Goal: Task Accomplishment & Management: Manage account settings

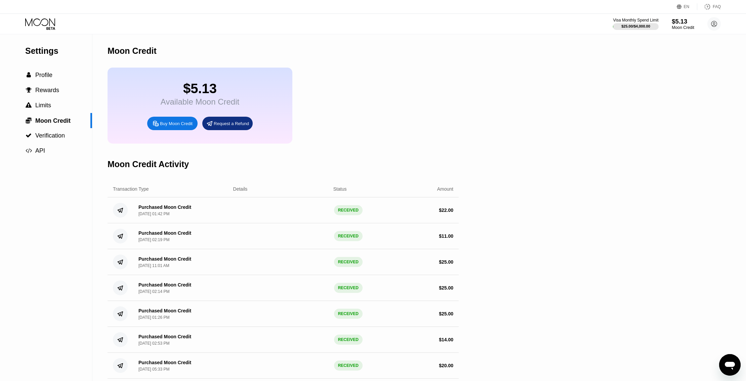
click at [679, 28] on div "Moon Credit" at bounding box center [683, 27] width 23 height 5
click at [677, 27] on div "Moon Credit" at bounding box center [683, 27] width 23 height 5
click at [679, 30] on div "Moon Credit" at bounding box center [683, 27] width 23 height 5
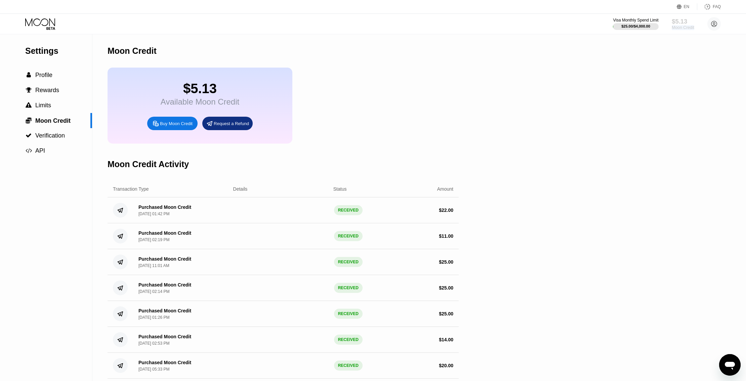
click at [679, 30] on div "Moon Credit" at bounding box center [683, 27] width 23 height 5
click at [164, 126] on div "Buy Moon Credit" at bounding box center [176, 124] width 33 height 6
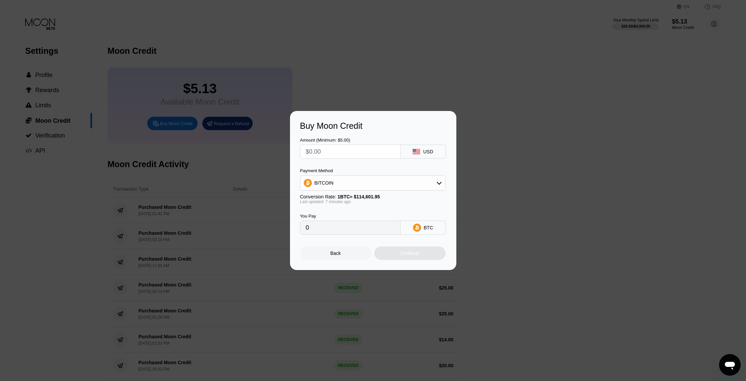
click at [352, 154] on input "text" at bounding box center [350, 151] width 89 height 13
click at [331, 154] on input "text" at bounding box center [350, 151] width 89 height 13
type input "$6"
type input "0.00005238"
type input "$6"
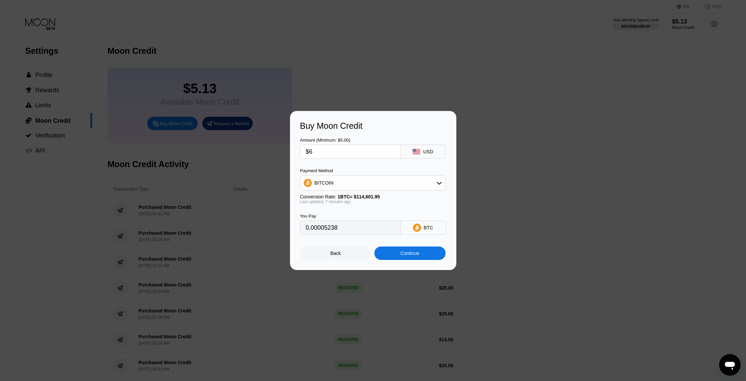
click at [374, 126] on div "Buy Moon Credit" at bounding box center [373, 126] width 146 height 10
click at [412, 256] on div "Continue" at bounding box center [410, 252] width 19 height 5
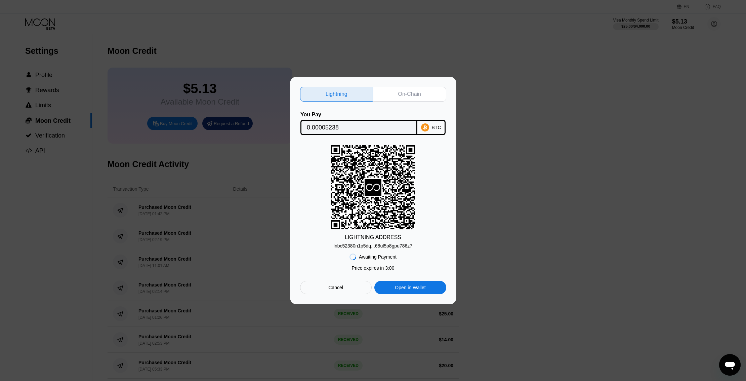
click at [407, 91] on div "On-Chain" at bounding box center [409, 94] width 23 height 7
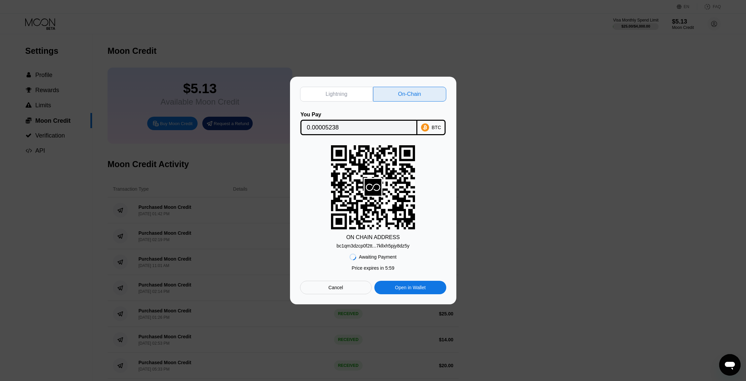
click at [386, 248] on div "bc1qm3dzcp0f2tt...7kllxh5pjy8dz5y" at bounding box center [372, 245] width 73 height 5
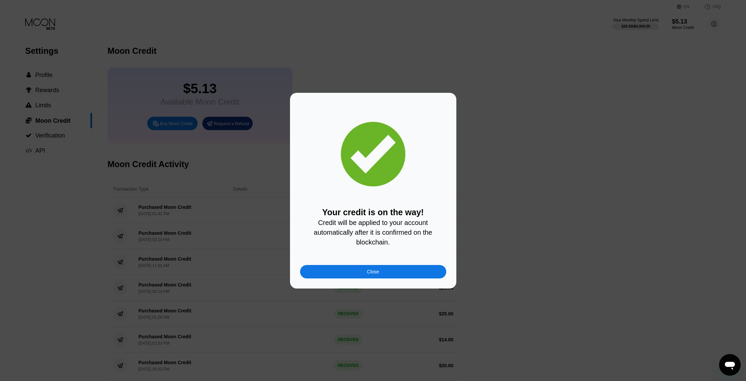
click at [394, 271] on div "Close" at bounding box center [373, 271] width 146 height 13
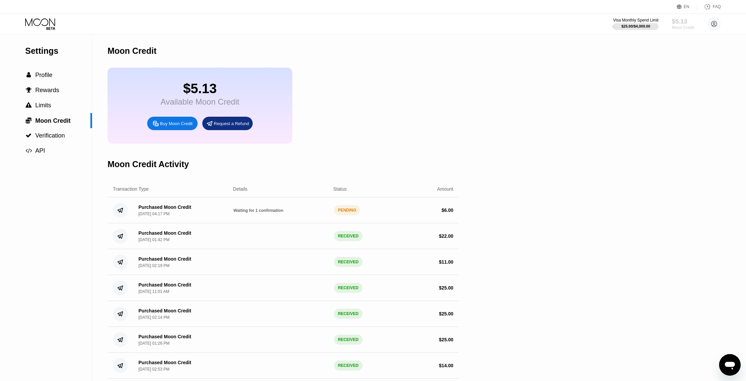
click at [681, 26] on div "Moon Credit" at bounding box center [683, 27] width 23 height 5
click at [44, 74] on span "Profile" at bounding box center [43, 75] width 17 height 7
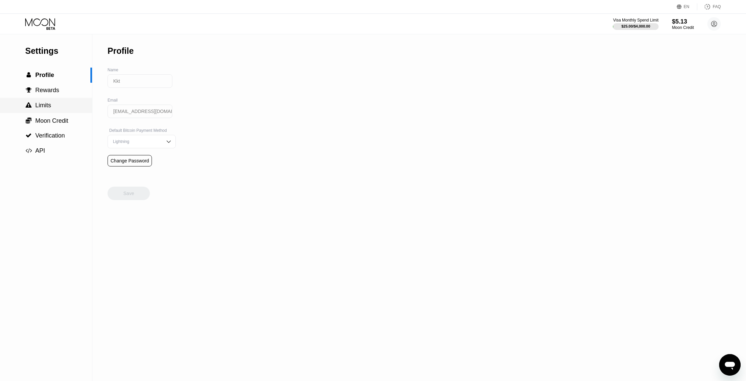
click at [42, 101] on div " Limits" at bounding box center [46, 105] width 92 height 15
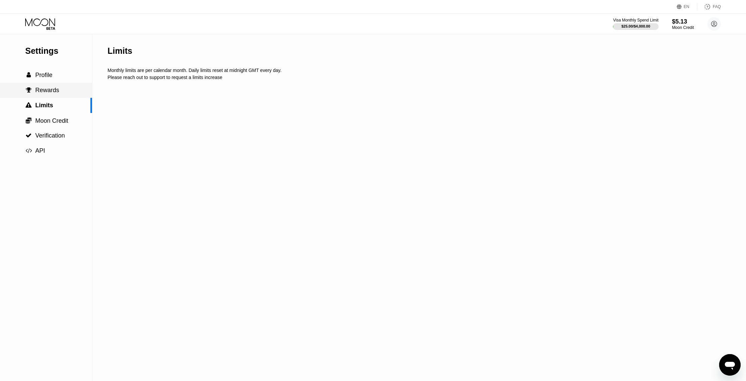
click at [43, 93] on span "Rewards" at bounding box center [47, 90] width 24 height 7
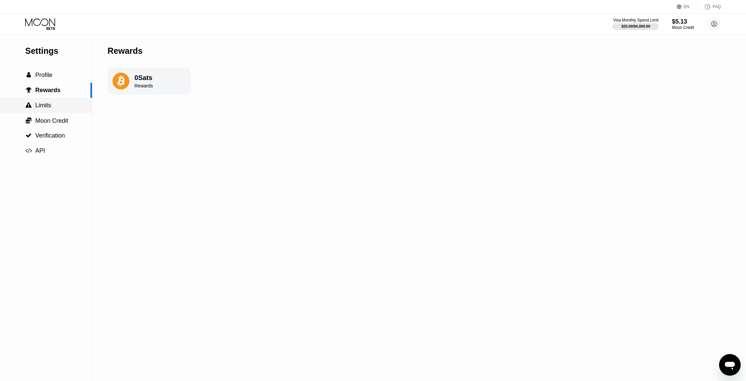
click at [51, 107] on div " Limits" at bounding box center [46, 105] width 92 height 7
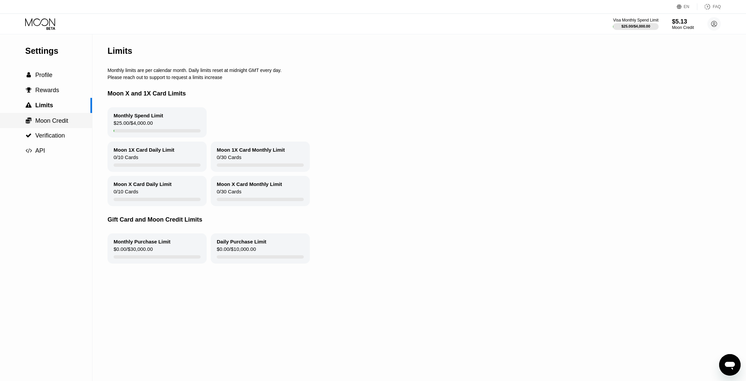
drag, startPoint x: 49, startPoint y: 122, endPoint x: 58, endPoint y: 133, distance: 14.3
click at [49, 122] on span "Moon Credit" at bounding box center [51, 120] width 33 height 7
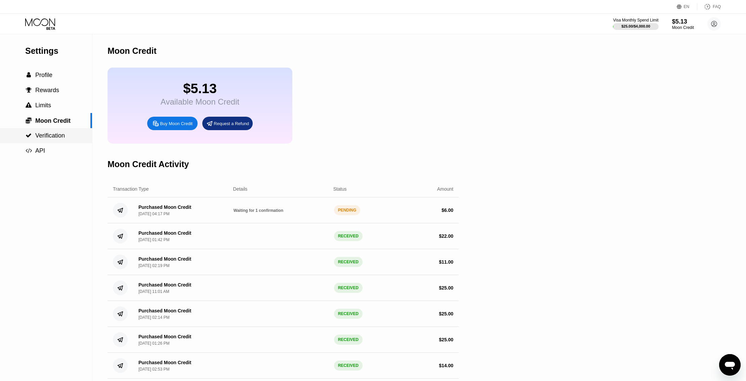
click at [58, 138] on span "Verification" at bounding box center [50, 135] width 30 height 7
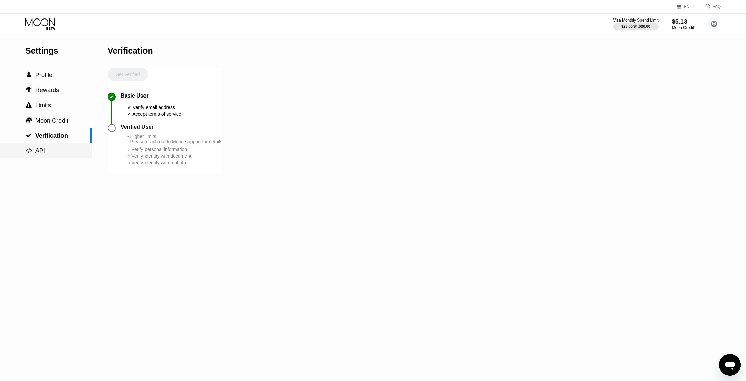
click at [48, 154] on div " API" at bounding box center [46, 150] width 92 height 7
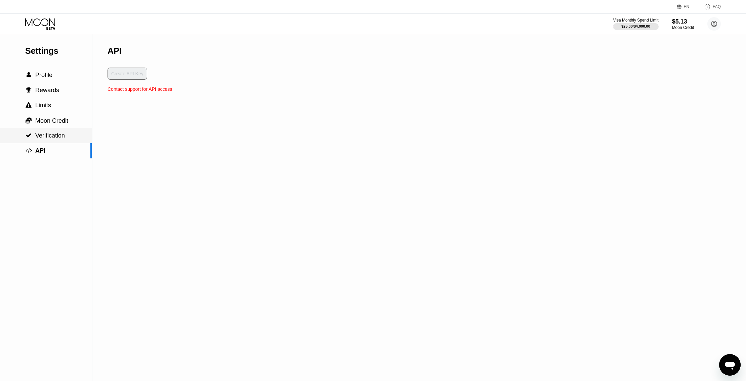
click at [49, 137] on span "Verification" at bounding box center [50, 135] width 30 height 7
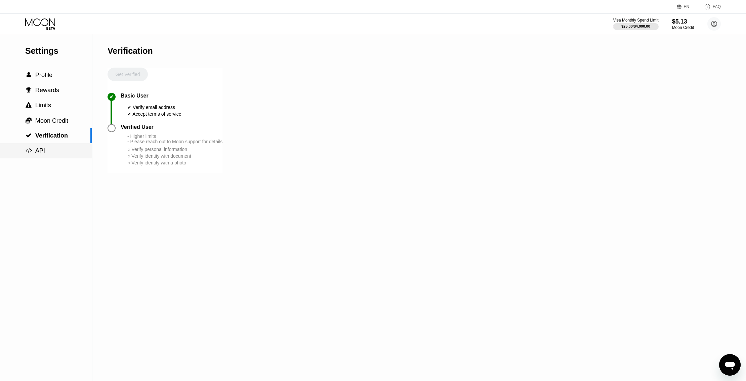
click at [46, 150] on div " API" at bounding box center [46, 150] width 92 height 7
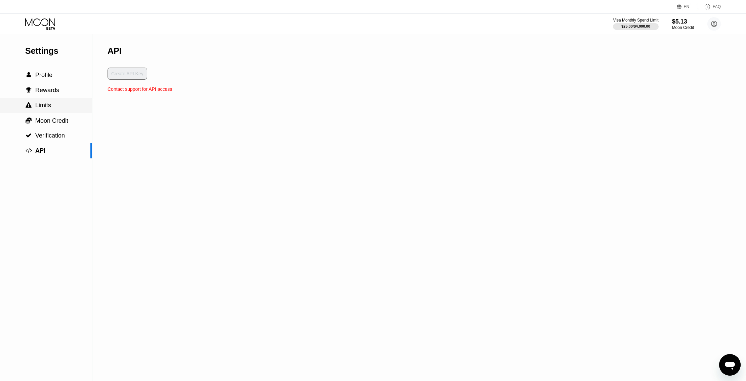
click at [37, 107] on span "Limits" at bounding box center [43, 105] width 16 height 7
click at [44, 90] on span "Rewards" at bounding box center [47, 90] width 24 height 7
click at [49, 76] on span "Profile" at bounding box center [43, 75] width 17 height 7
click at [48, 89] on span "Rewards" at bounding box center [47, 90] width 24 height 7
click at [49, 104] on span "Limits" at bounding box center [43, 105] width 16 height 7
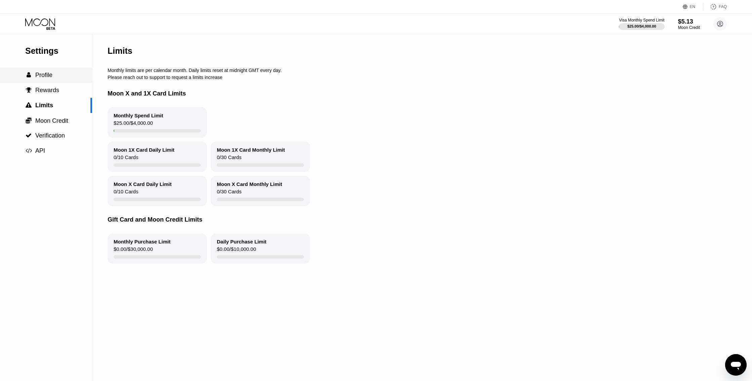
click at [52, 76] on span "Profile" at bounding box center [43, 75] width 17 height 7
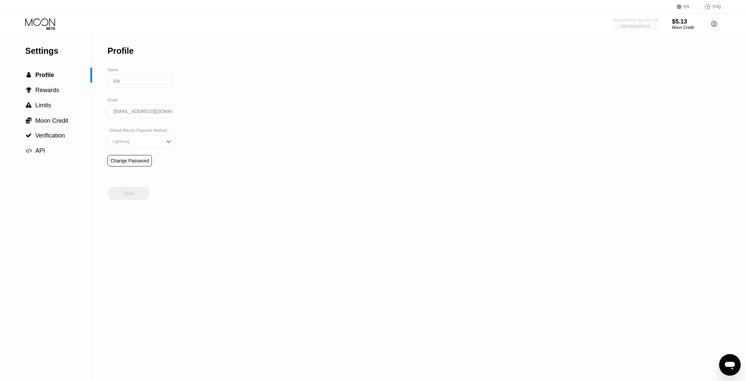
click at [630, 27] on div "$25.00 / $4,000.00" at bounding box center [635, 26] width 29 height 4
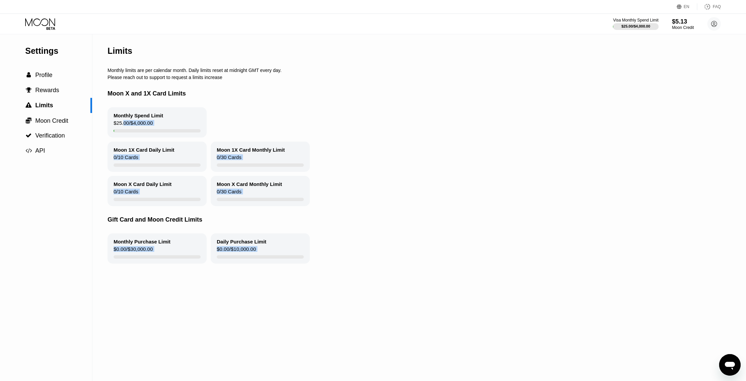
drag, startPoint x: 229, startPoint y: 236, endPoint x: 295, endPoint y: 265, distance: 72.5
click at [295, 265] on div "Limits Monthly limits are per calendar month. Daily limits reset at midnight GM…" at bounding box center [406, 207] width 597 height 346
click at [295, 263] on div "Daily Purchase Limit $0.00 / $10,000.00" at bounding box center [260, 248] width 99 height 30
click at [351, 263] on div "Monthly Purchase Limit $0.00 / $30,000.00 Daily Purchase Limit $0.00 / $10,000.…" at bounding box center [406, 248] width 597 height 30
click at [381, 263] on div "Monthly Purchase Limit $0.00 / $30,000.00 Daily Purchase Limit $0.00 / $10,000.…" at bounding box center [406, 248] width 597 height 30
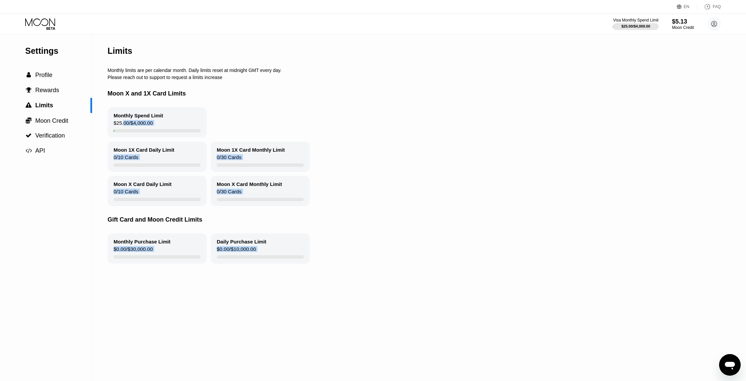
click at [365, 270] on div "Limits Monthly limits are per calendar month. Daily limits reset at midnight GM…" at bounding box center [406, 207] width 597 height 346
click at [291, 218] on div "Gift Card and Moon Credit Limits" at bounding box center [406, 219] width 597 height 27
drag, startPoint x: 218, startPoint y: 221, endPoint x: 153, endPoint y: 192, distance: 71.4
click at [218, 221] on div "Gift Card and Moon Credit Limits" at bounding box center [406, 219] width 597 height 27
click at [151, 187] on div "Moon X Card Daily Limit" at bounding box center [143, 184] width 58 height 6
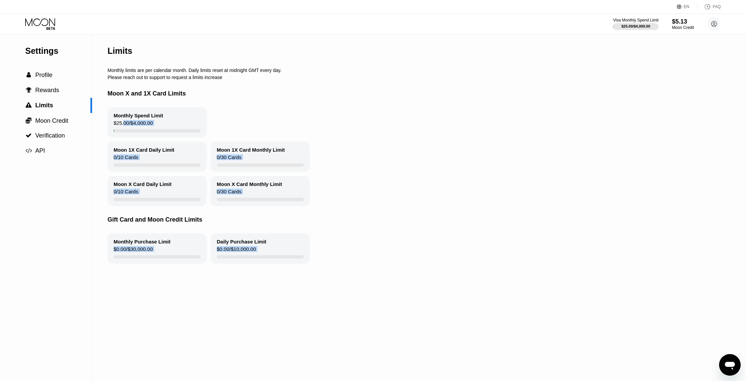
click at [151, 153] on div "Moon 1X Card Daily Limit" at bounding box center [144, 150] width 61 height 6
click at [155, 89] on div "Moon X and 1X Card Limits" at bounding box center [406, 93] width 597 height 27
click at [157, 80] on div "Please reach out to support to request a limits increase" at bounding box center [406, 77] width 597 height 5
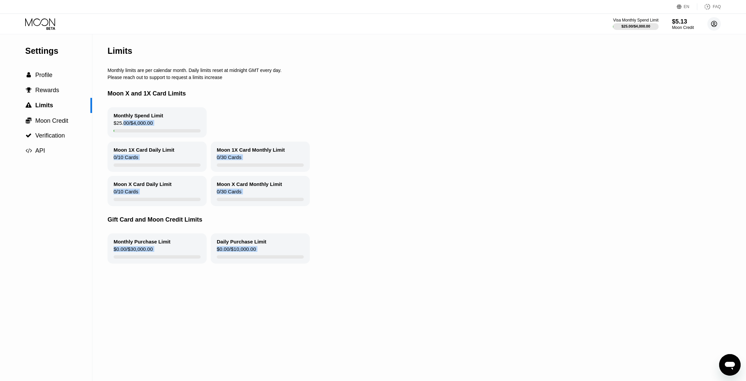
click at [713, 25] on icon at bounding box center [714, 24] width 4 height 4
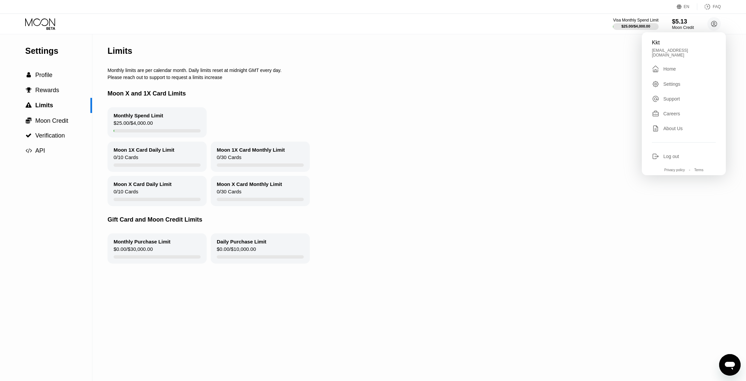
click at [669, 69] on div "Home" at bounding box center [669, 68] width 12 height 5
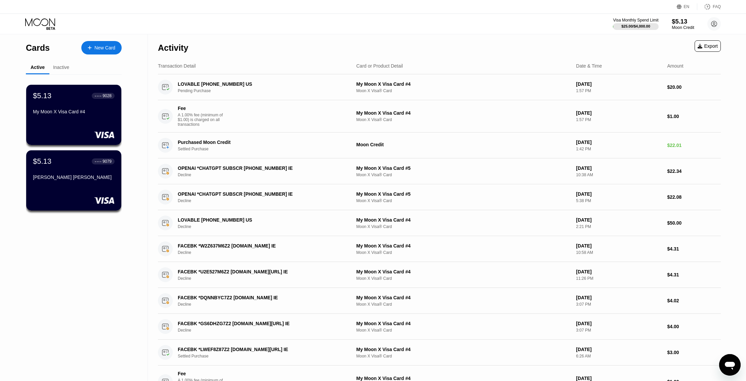
click at [681, 24] on div "$5.13" at bounding box center [683, 21] width 23 height 7
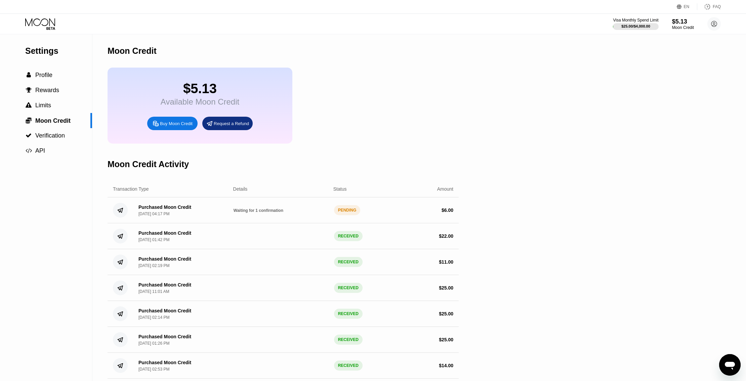
click at [117, 50] on div "Moon Credit" at bounding box center [132, 51] width 49 height 10
click at [228, 50] on div "Moon Credit" at bounding box center [283, 50] width 351 height 33
click at [348, 140] on div "$5.13 Available Moon Credit Buy Moon Credit Request a Refund" at bounding box center [283, 106] width 351 height 76
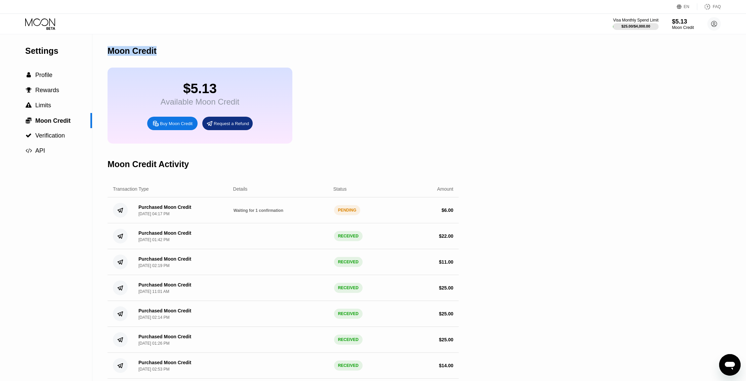
click at [351, 139] on div "$5.13 Available Moon Credit Buy Moon Credit Request a Refund" at bounding box center [283, 106] width 351 height 76
click at [214, 54] on div "Moon Credit" at bounding box center [283, 50] width 351 height 33
click at [267, 57] on div "Moon Credit" at bounding box center [283, 50] width 351 height 33
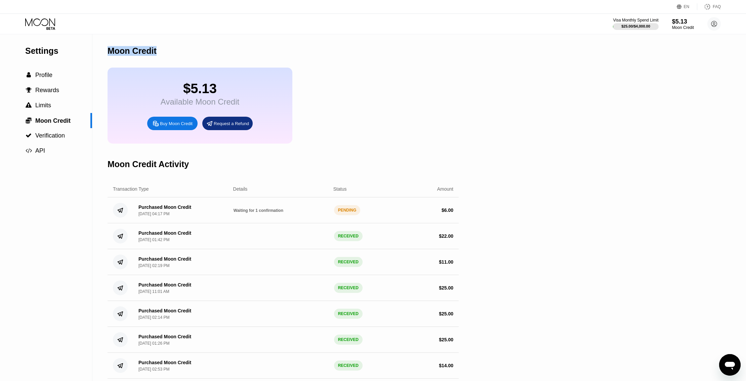
click at [177, 52] on div "Moon Credit" at bounding box center [283, 50] width 351 height 33
click at [131, 51] on div "Moon Credit" at bounding box center [132, 51] width 49 height 10
click at [124, 54] on div "Moon Credit" at bounding box center [132, 51] width 49 height 10
drag, startPoint x: 124, startPoint y: 54, endPoint x: 136, endPoint y: 53, distance: 12.5
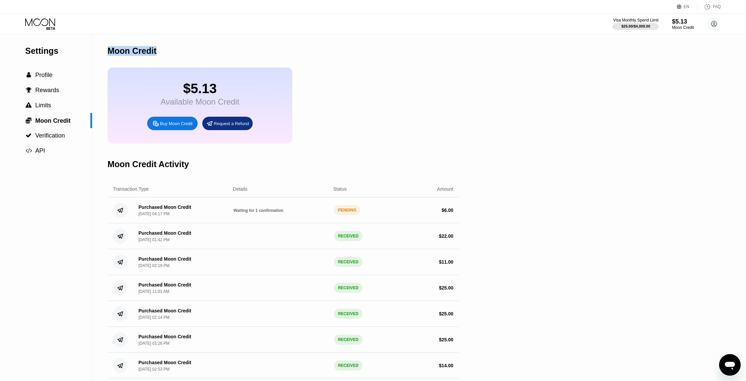
click at [126, 54] on div "Moon Credit" at bounding box center [132, 51] width 49 height 10
click at [152, 52] on div "Moon Credit" at bounding box center [132, 51] width 49 height 10
drag, startPoint x: 114, startPoint y: 193, endPoint x: 522, endPoint y: 302, distance: 422.2
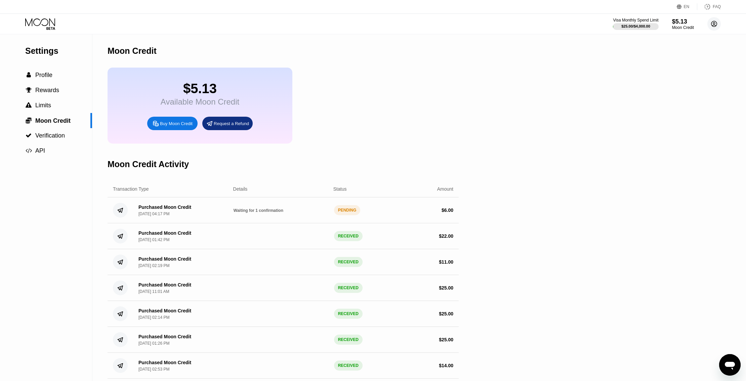
click at [716, 24] on circle at bounding box center [713, 23] width 13 height 13
click at [661, 65] on div "" at bounding box center [657, 69] width 11 height 8
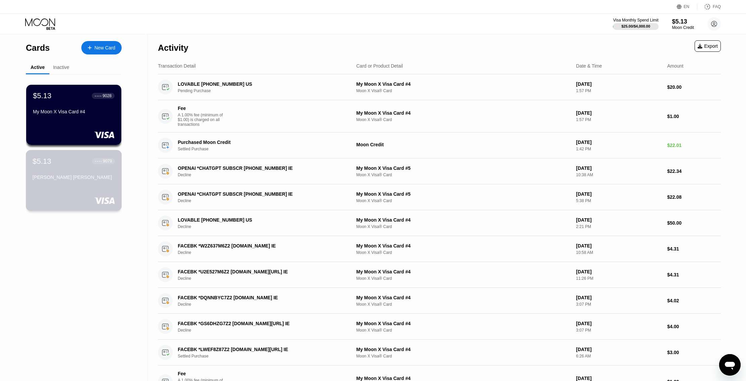
click at [71, 180] on div "[PERSON_NAME] [PERSON_NAME]" at bounding box center [74, 176] width 82 height 5
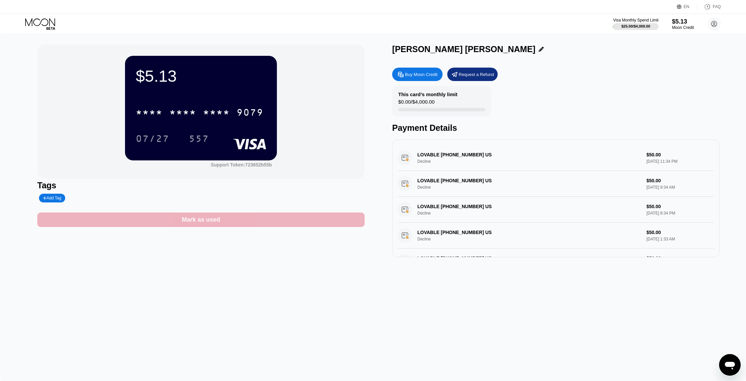
click at [248, 223] on div "Mark as used" at bounding box center [200, 219] width 327 height 14
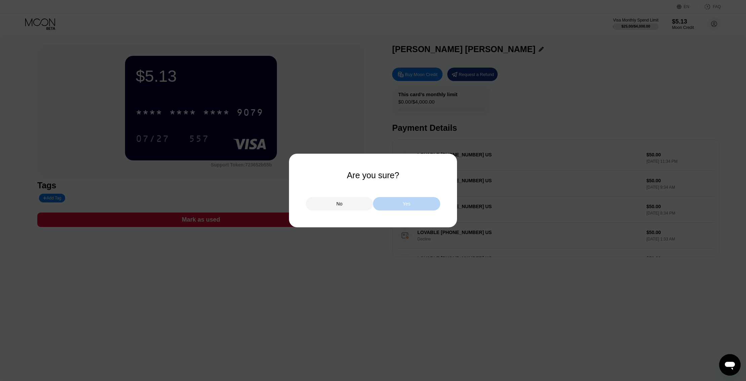
click at [408, 204] on div "Yes" at bounding box center [407, 204] width 8 height 6
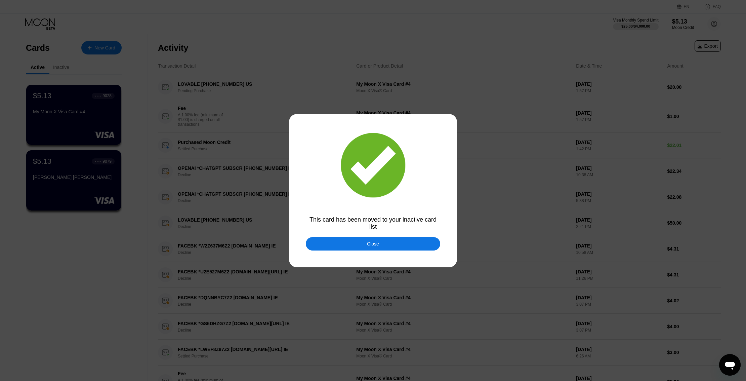
drag, startPoint x: 355, startPoint y: 248, endPoint x: 223, endPoint y: 236, distance: 132.3
click at [354, 248] on div "Close" at bounding box center [373, 243] width 134 height 13
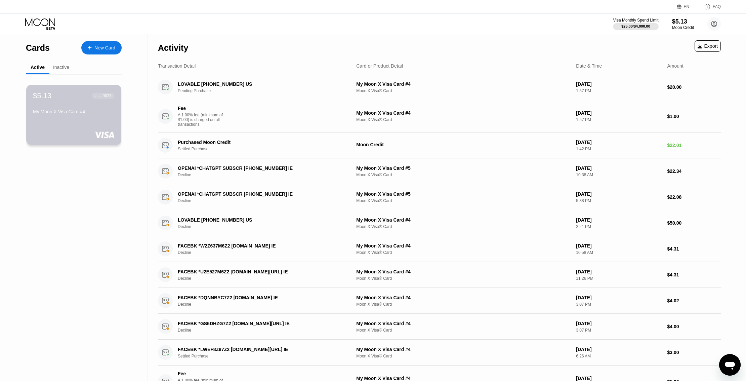
click at [76, 111] on div "$5.13 ● ● ● ● 9028 My Moon X Visa Card #4" at bounding box center [74, 104] width 82 height 26
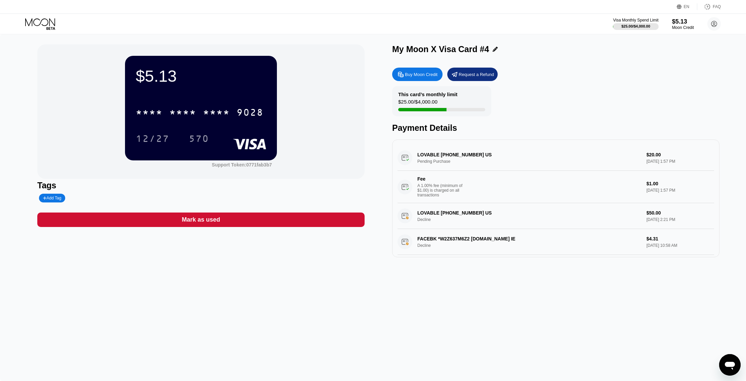
click at [288, 221] on div "Mark as used" at bounding box center [200, 219] width 327 height 14
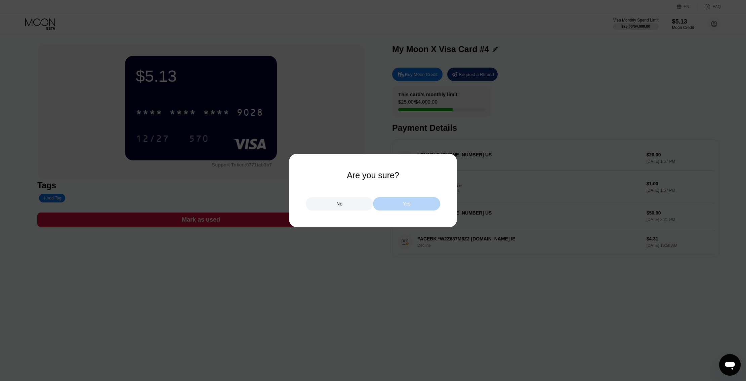
click at [386, 206] on div "Yes" at bounding box center [406, 203] width 67 height 13
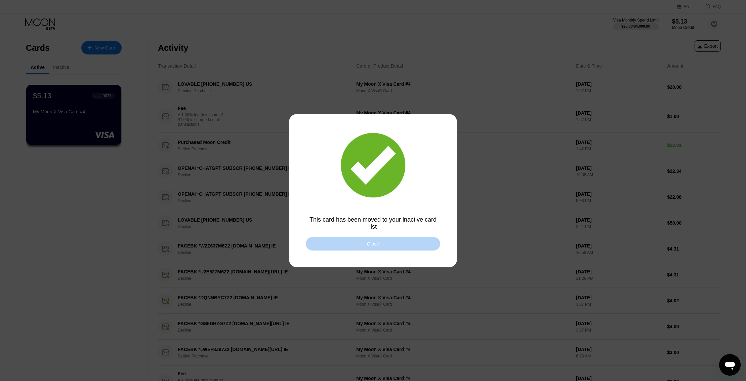
click at [374, 243] on div "Close" at bounding box center [373, 243] width 12 height 5
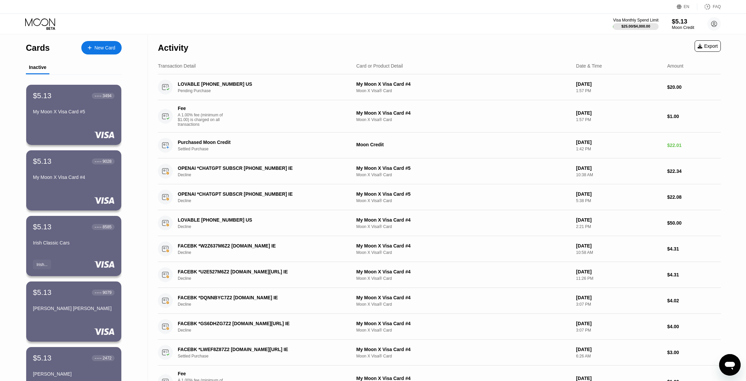
click at [682, 26] on div "Moon Credit" at bounding box center [683, 27] width 23 height 5
